Goal: Task Accomplishment & Management: Use online tool/utility

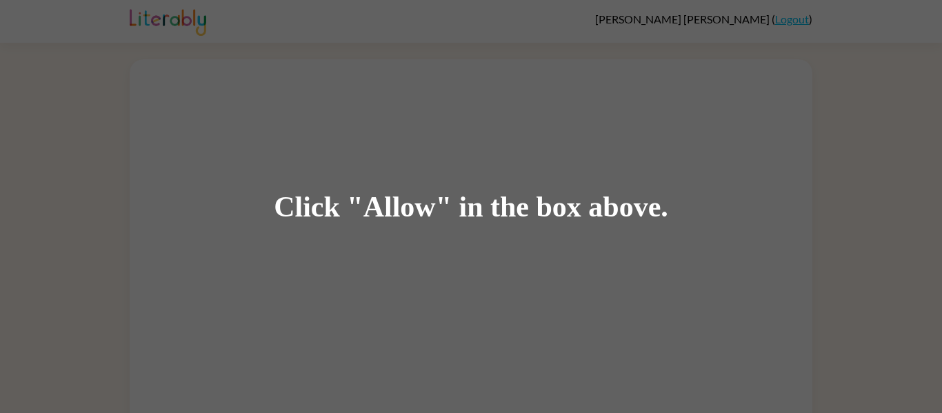
click at [658, 237] on div "Click "Allow" in the box above." at bounding box center [471, 206] width 942 height 413
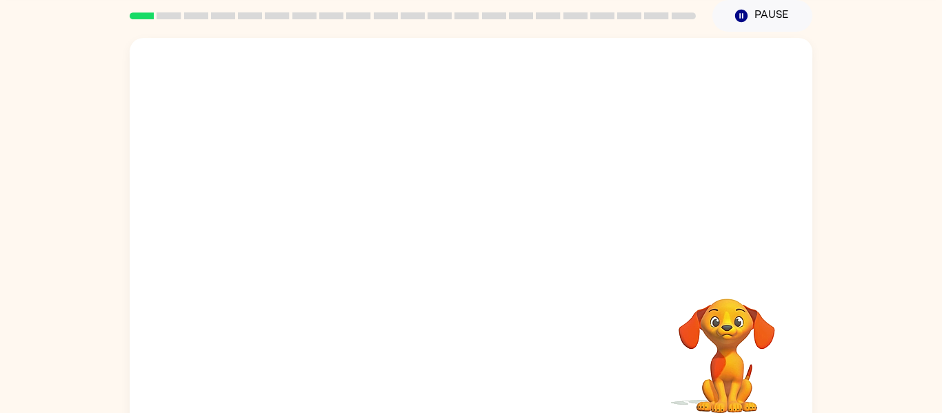
scroll to position [72, 0]
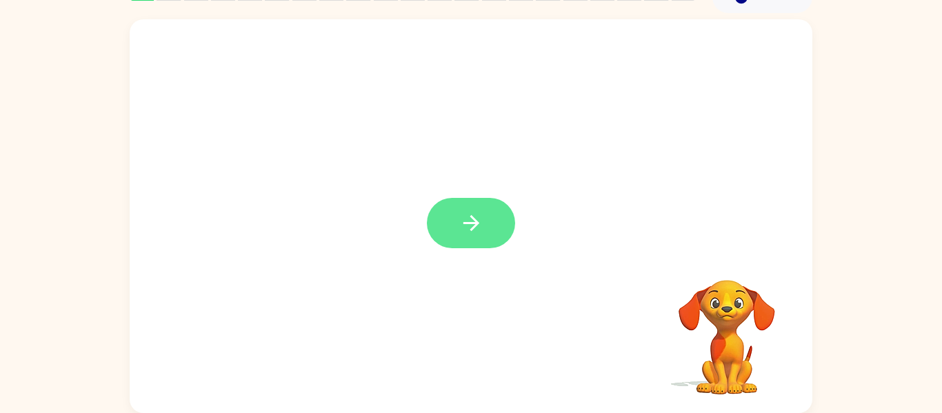
click at [440, 210] on button "button" at bounding box center [471, 223] width 88 height 50
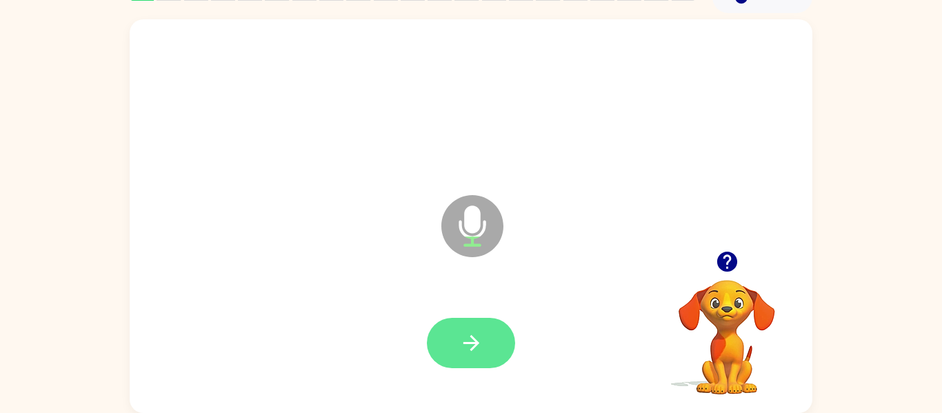
click at [486, 360] on button "button" at bounding box center [471, 343] width 88 height 50
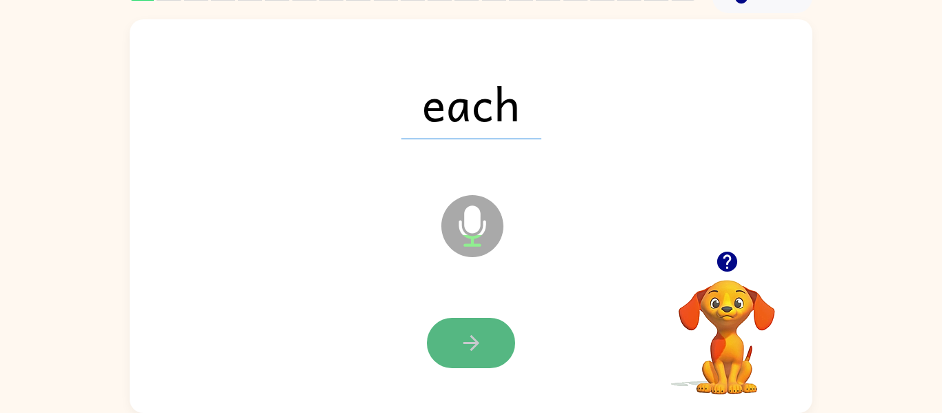
click at [485, 354] on button "button" at bounding box center [471, 343] width 88 height 50
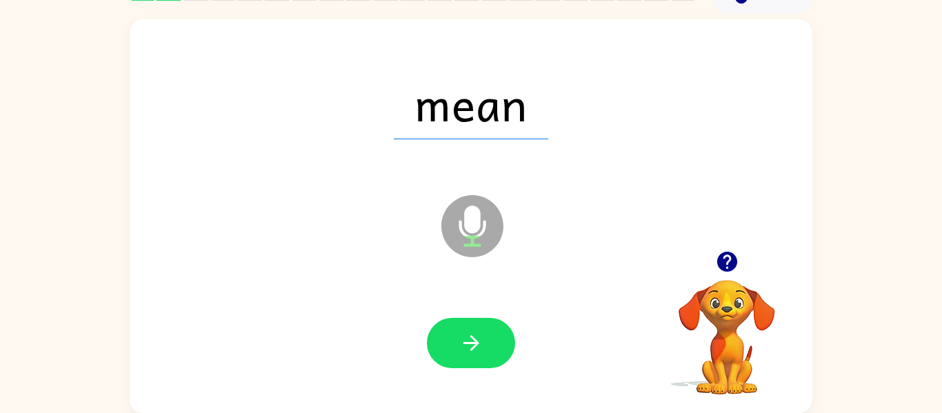
click at [485, 354] on button "button" at bounding box center [471, 343] width 88 height 50
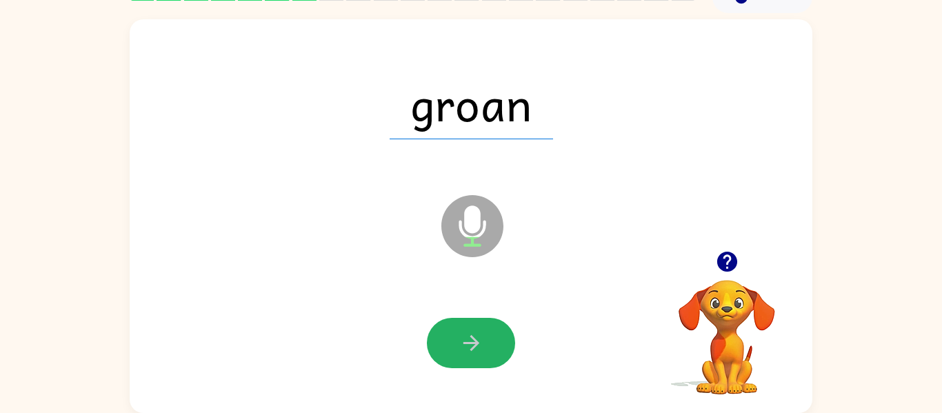
click at [485, 354] on button "button" at bounding box center [471, 343] width 88 height 50
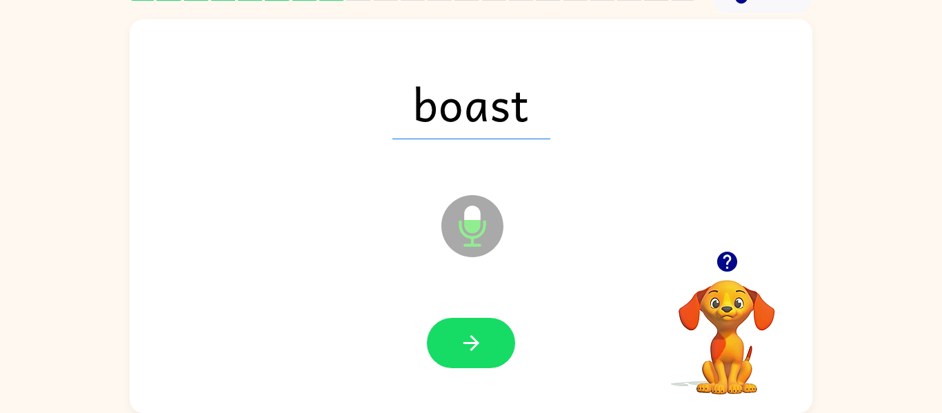
click at [485, 354] on button "button" at bounding box center [471, 343] width 88 height 50
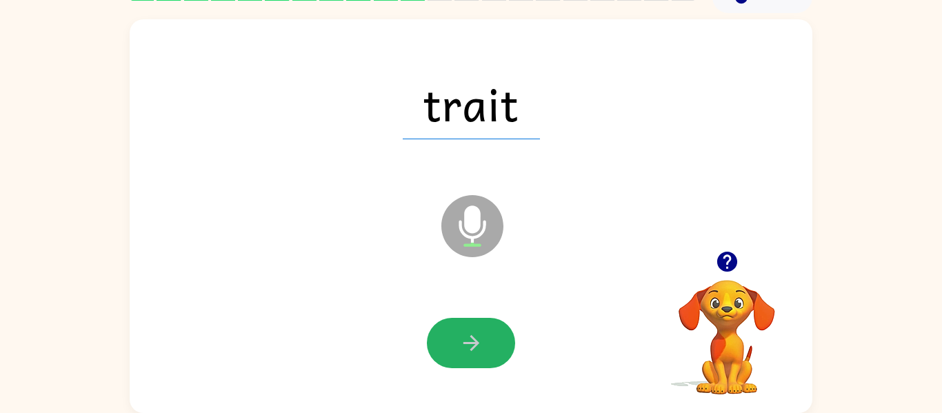
click at [485, 354] on button "button" at bounding box center [471, 343] width 88 height 50
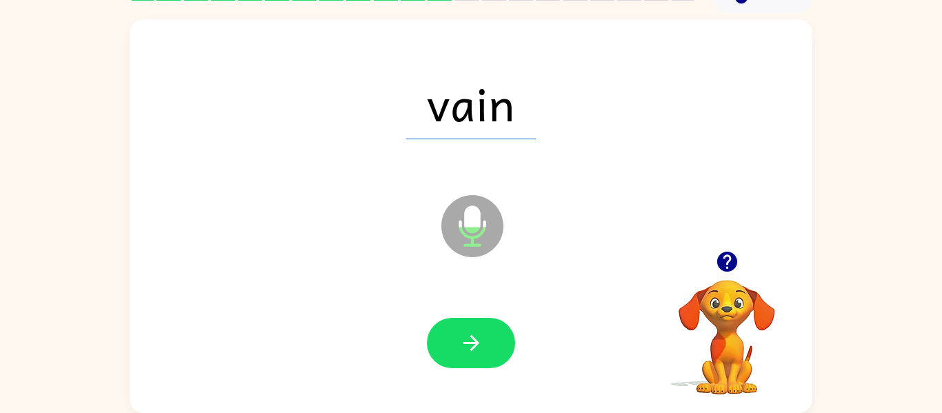
click at [485, 354] on button "button" at bounding box center [471, 343] width 88 height 50
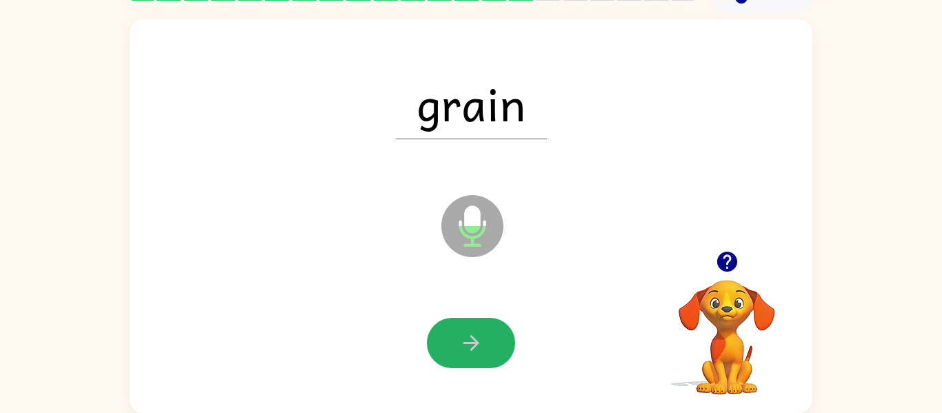
click at [485, 354] on button "button" at bounding box center [471, 343] width 88 height 50
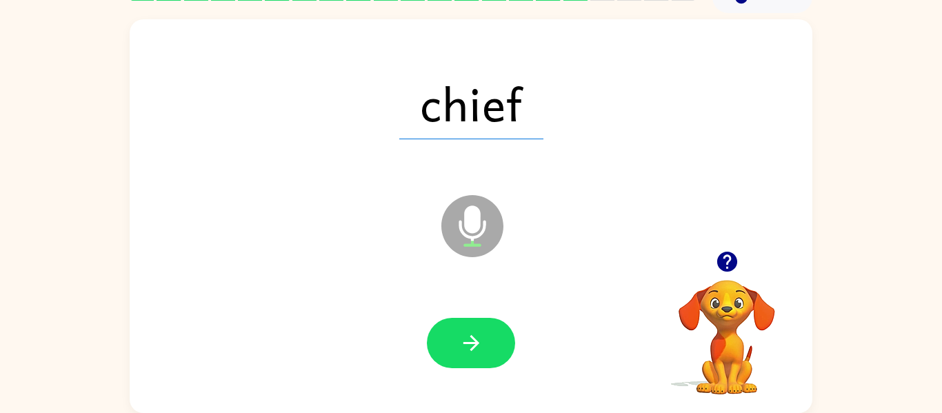
click at [485, 354] on button "button" at bounding box center [471, 343] width 88 height 50
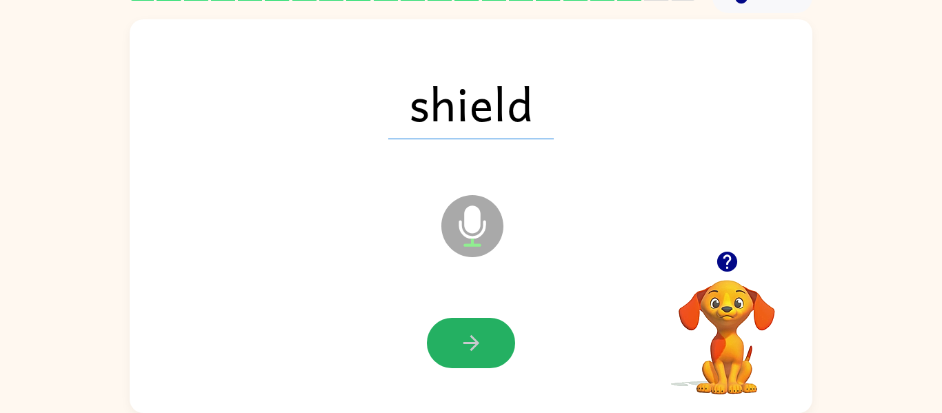
click at [485, 354] on button "button" at bounding box center [471, 343] width 88 height 50
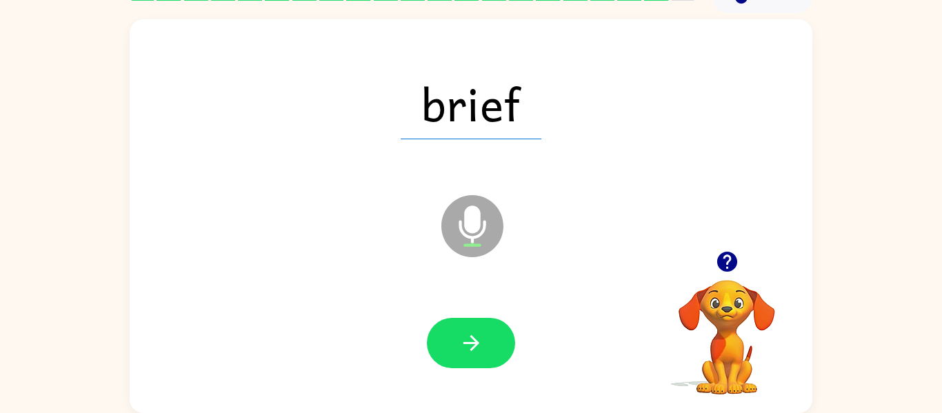
click at [485, 354] on button "button" at bounding box center [471, 343] width 88 height 50
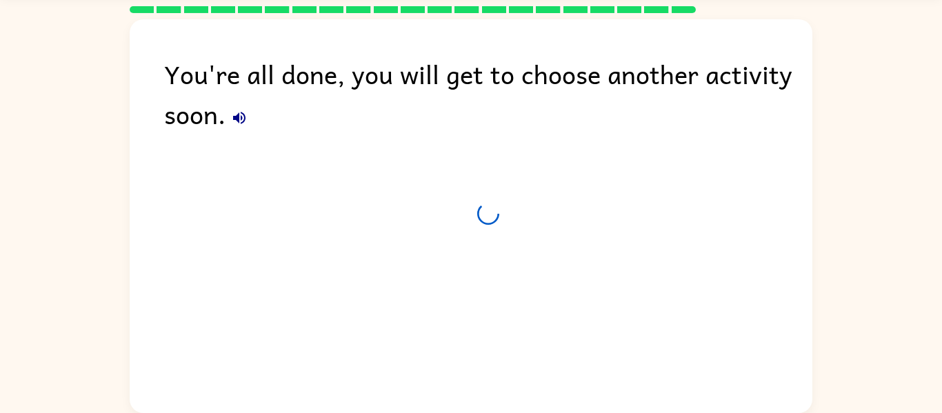
scroll to position [47, 0]
